Goal: Check status

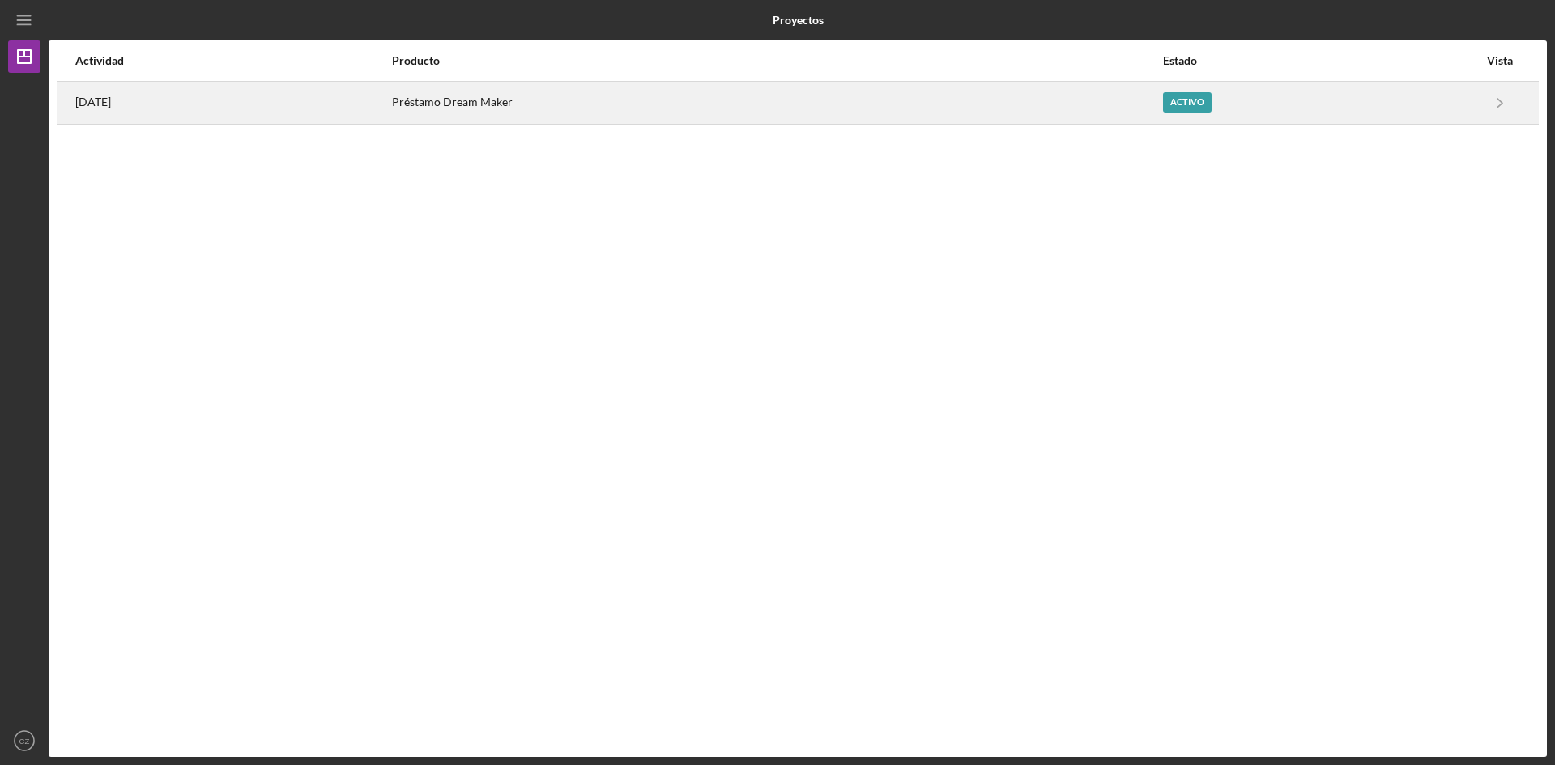
click at [111, 96] on font "[DATE]" at bounding box center [93, 102] width 36 height 14
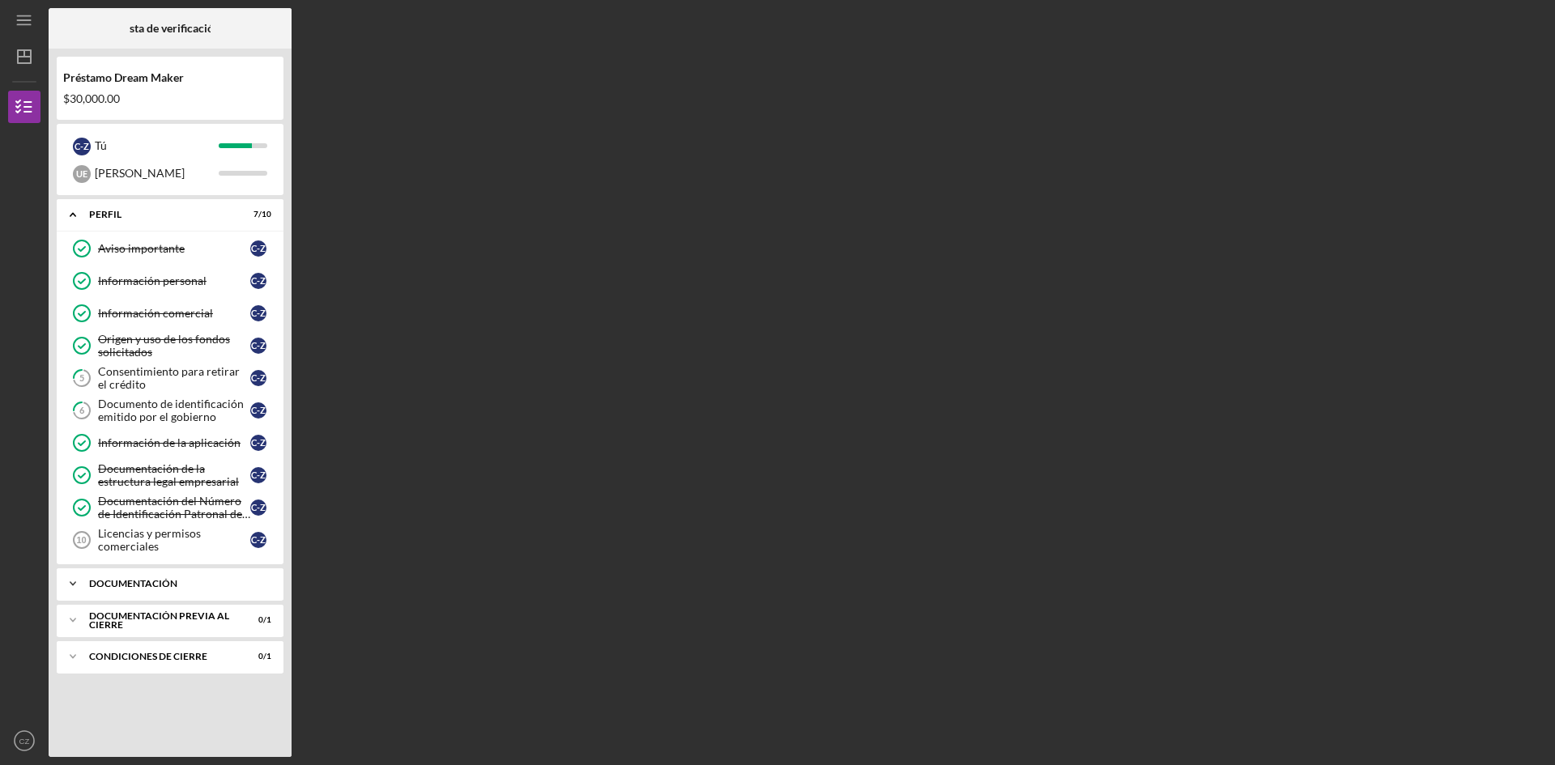
click at [117, 595] on div "Icon/Expander Documentación 8 / 10" at bounding box center [170, 584] width 227 height 32
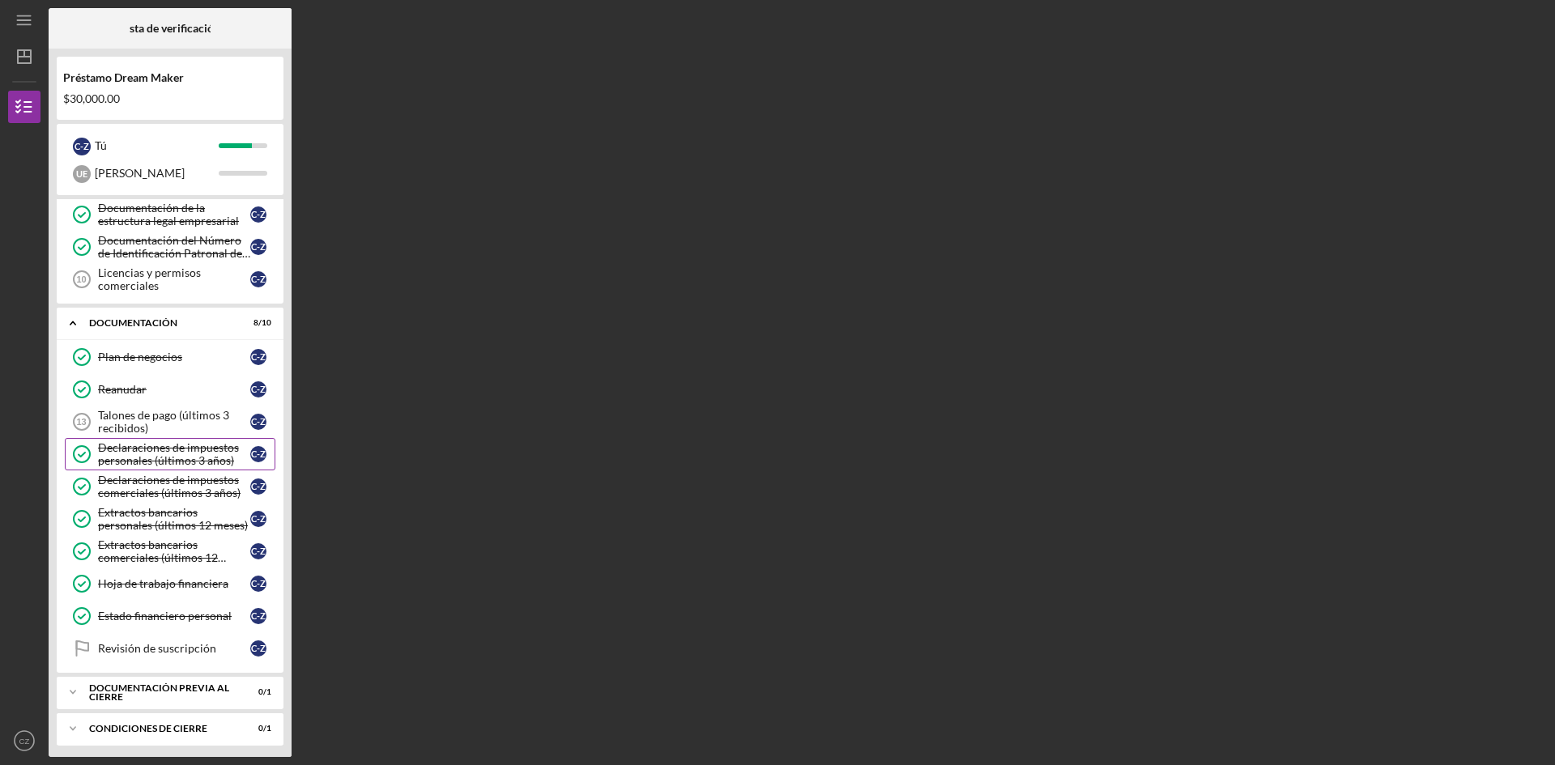
scroll to position [266, 0]
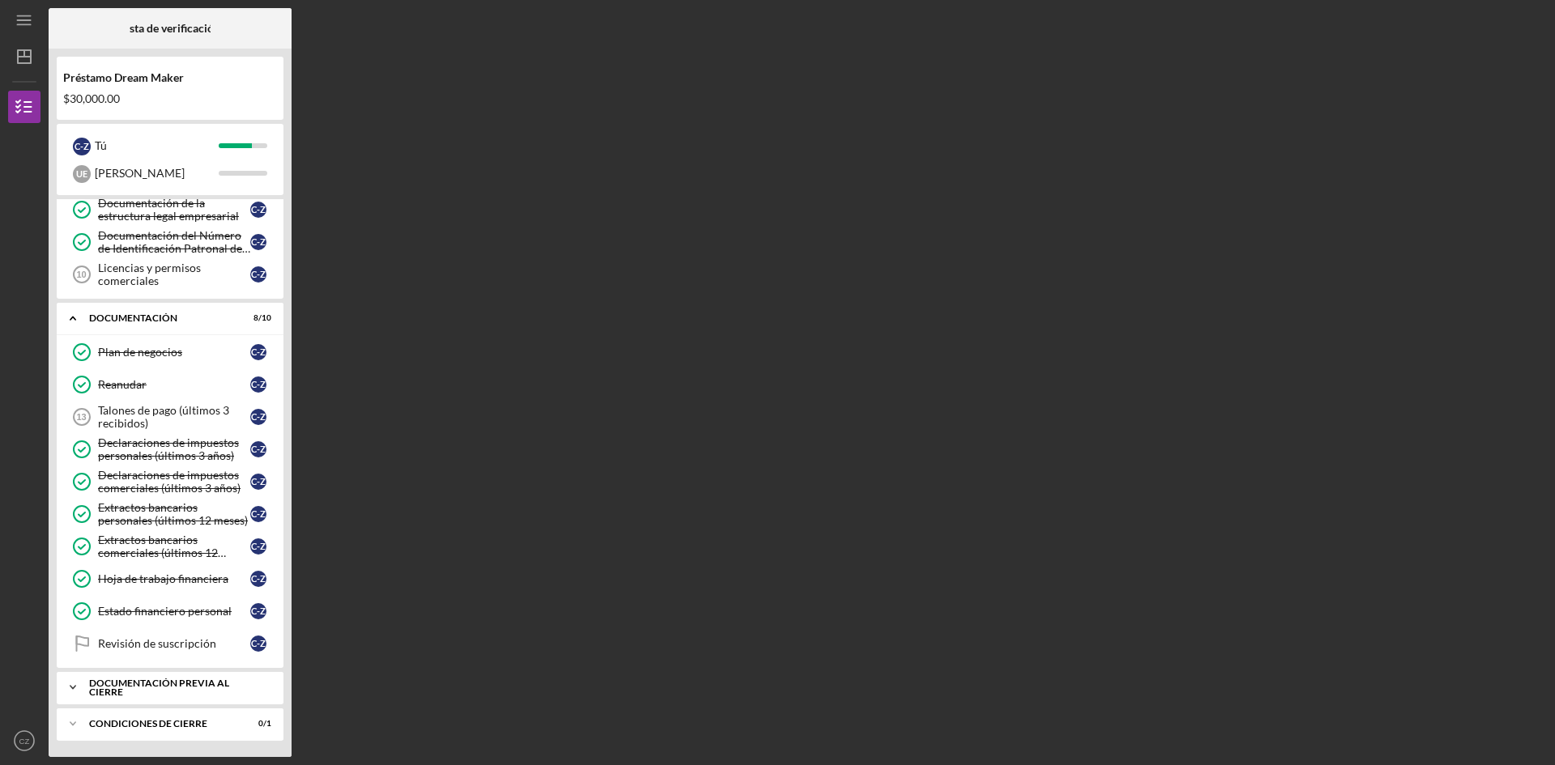
click at [75, 690] on icon "Icon/Expander" at bounding box center [73, 687] width 32 height 32
